Goal: Find specific page/section: Find specific page/section

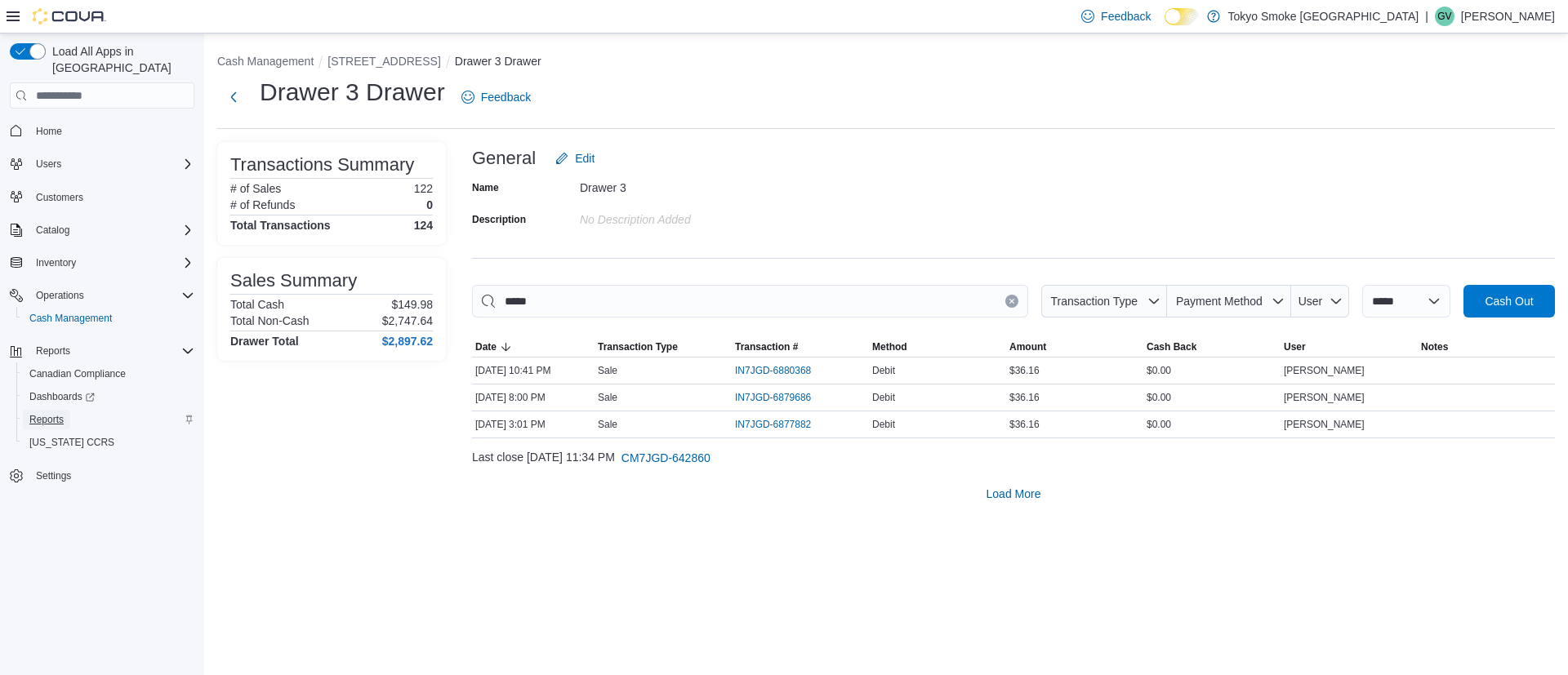
click at [41, 413] on span "Reports" at bounding box center [46, 420] width 34 height 13
